Goal: Task Accomplishment & Management: Complete application form

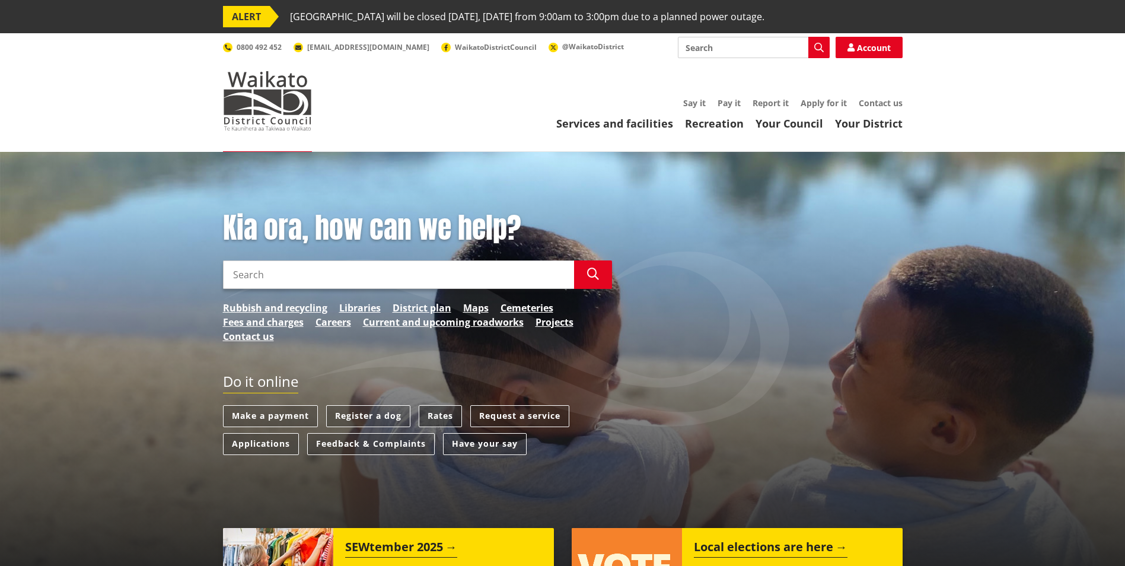
click at [440, 414] on link "Rates" at bounding box center [440, 416] width 43 height 22
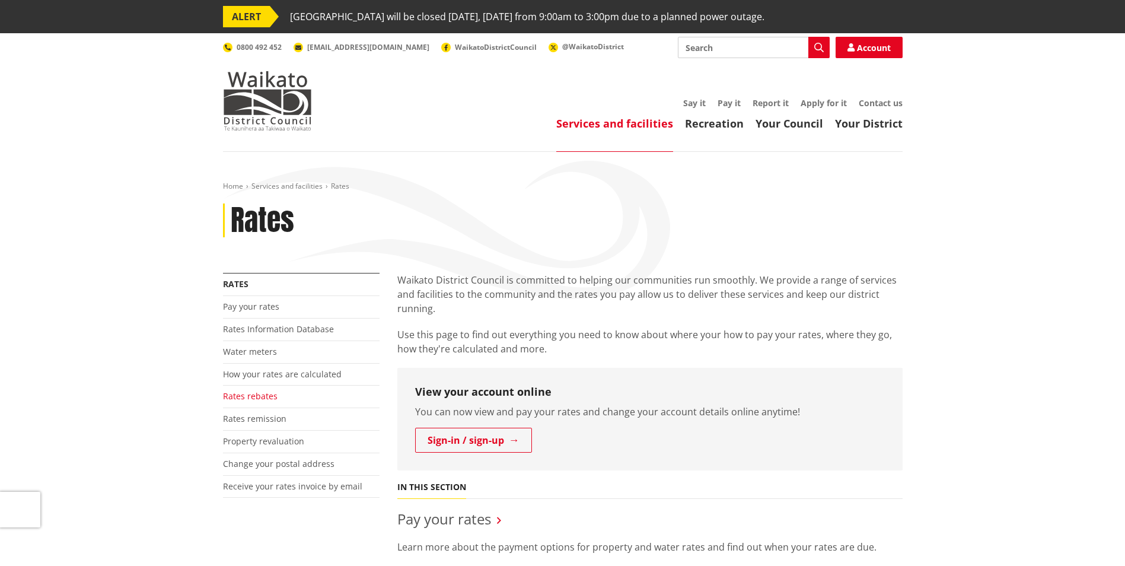
click at [241, 395] on link "Rates rebates" at bounding box center [250, 395] width 55 height 11
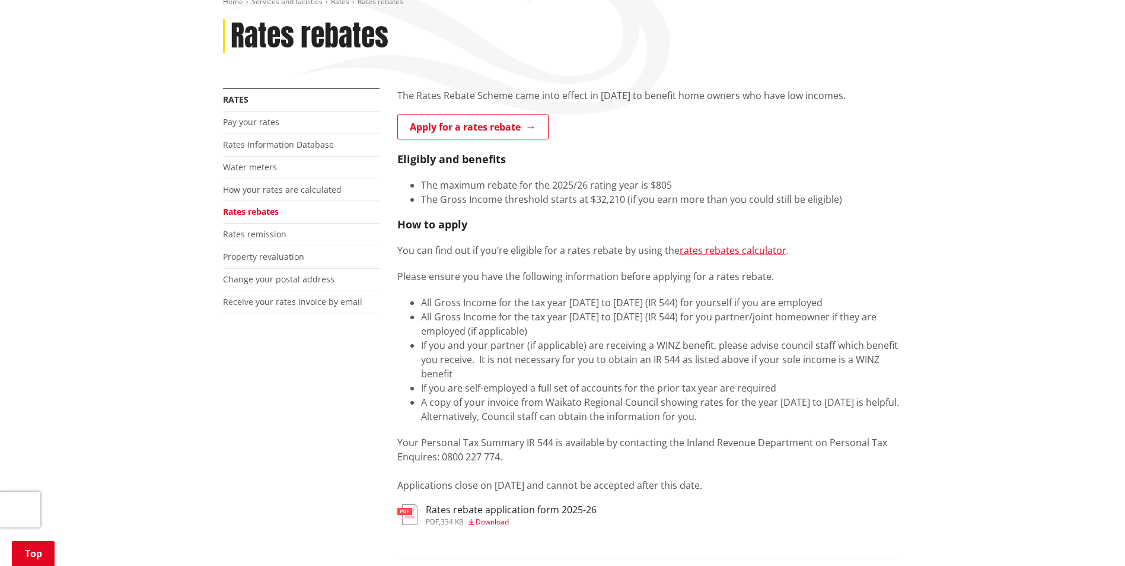
scroll to position [178, 0]
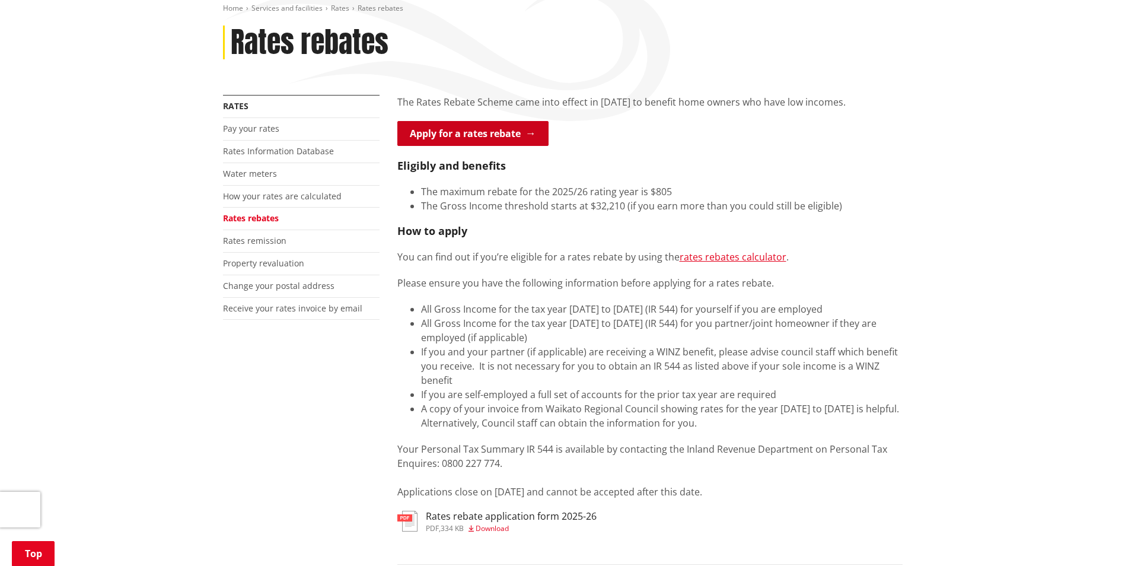
click at [500, 132] on link "Apply for a rates rebate" at bounding box center [473, 133] width 151 height 25
